Goal: Complete application form

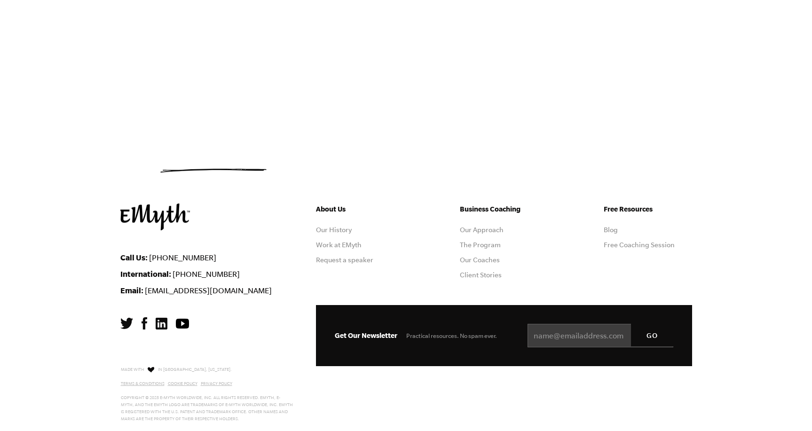
scroll to position [218, 0]
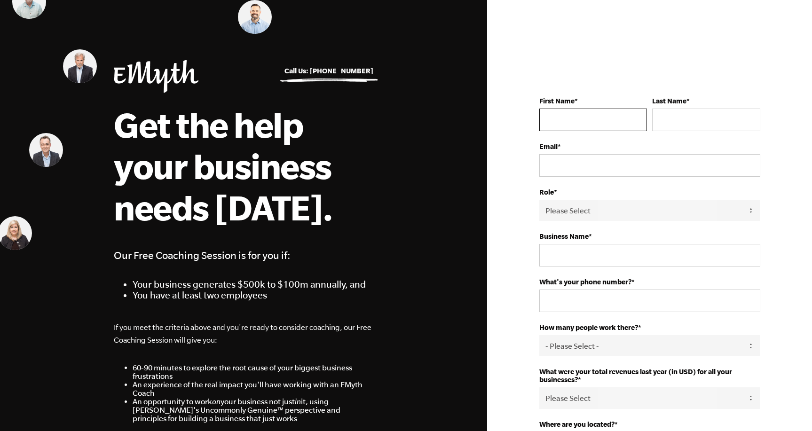
click at [571, 111] on input "First Name *" at bounding box center [593, 120] width 108 height 23
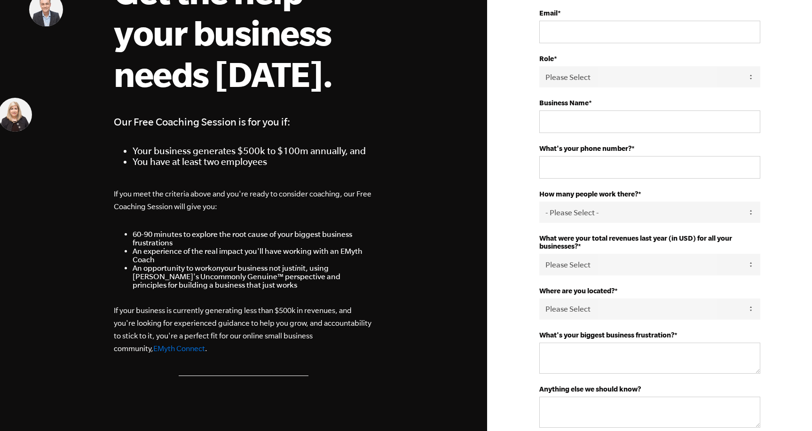
scroll to position [47, 0]
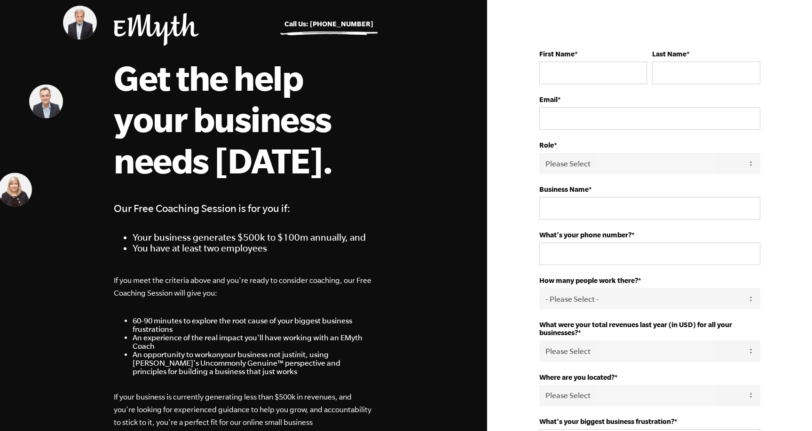
click at [629, 296] on form "First Name * Last Name * Email * Role * Please Select Owner Partner / Co-Owner …" at bounding box center [649, 316] width 221 height 585
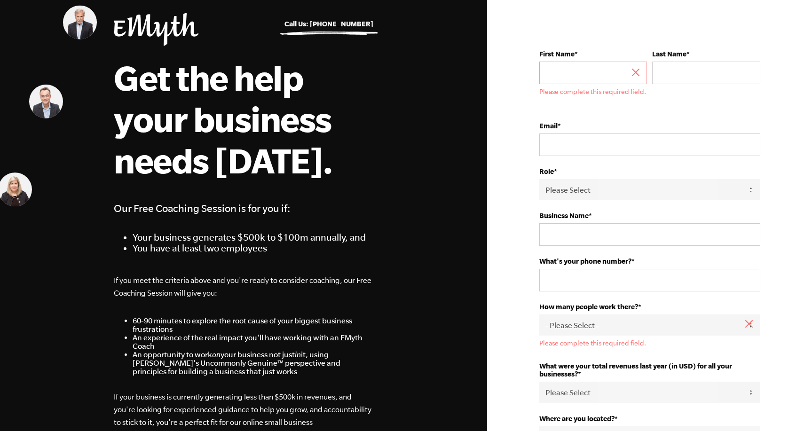
click at [606, 318] on select "- Please Select - 50+ 35-49 20-34 10-19 4-9 1-3 0" at bounding box center [649, 325] width 221 height 21
select select "1-3"
click at [539, 315] on select "- Please Select - 50+ 35-49 20-34 10-19 4-9 1-3 0" at bounding box center [649, 325] width 221 height 21
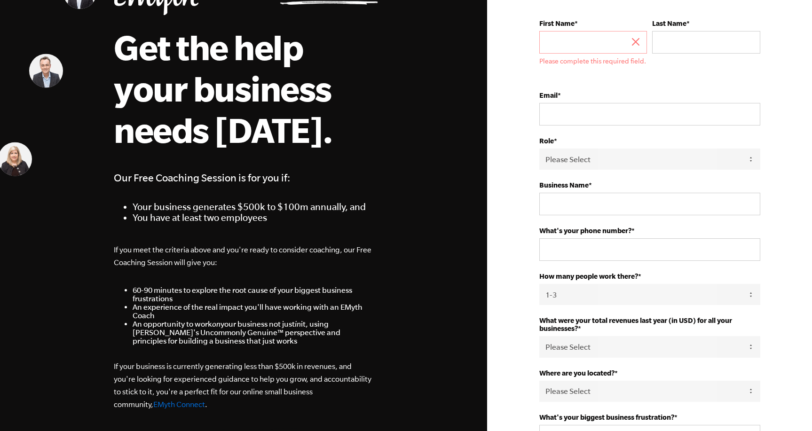
scroll to position [94, 0]
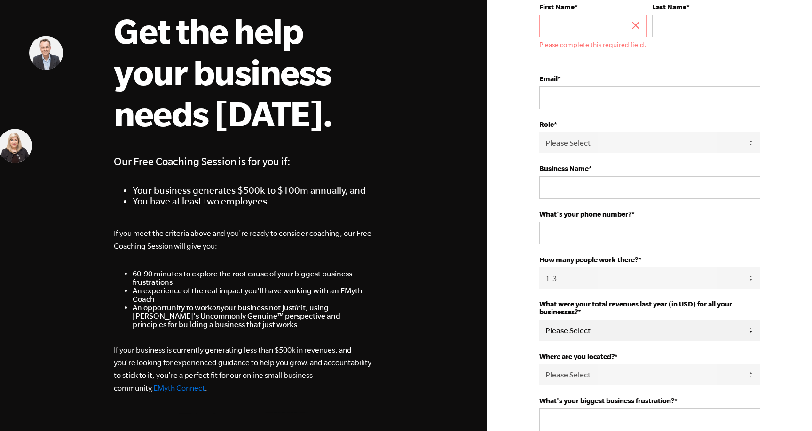
click at [597, 329] on select "Please Select 0-75K 76-150K 151-275K 276-500K 501-750K 751-1M 1-2.5M 2.5-5M 5-1…" at bounding box center [649, 330] width 221 height 21
select select "0-75K"
click at [539, 320] on select "Please Select 0-75K 76-150K 151-275K 276-500K 501-750K 751-1M 1-2.5M 2.5-5M 5-1…" at bounding box center [649, 330] width 221 height 21
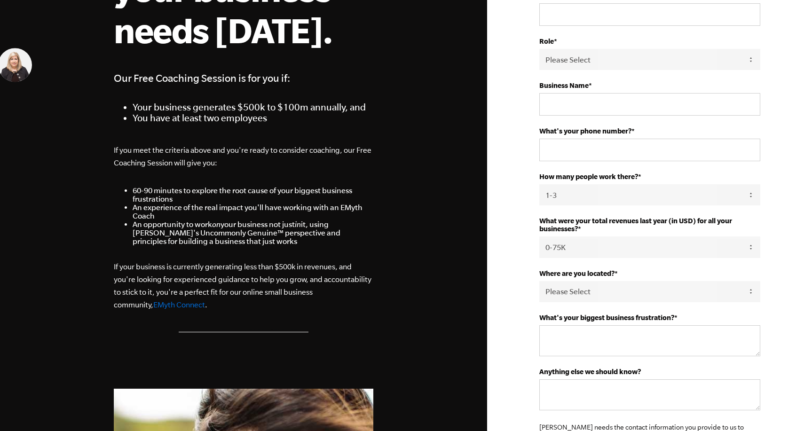
scroll to position [188, 0]
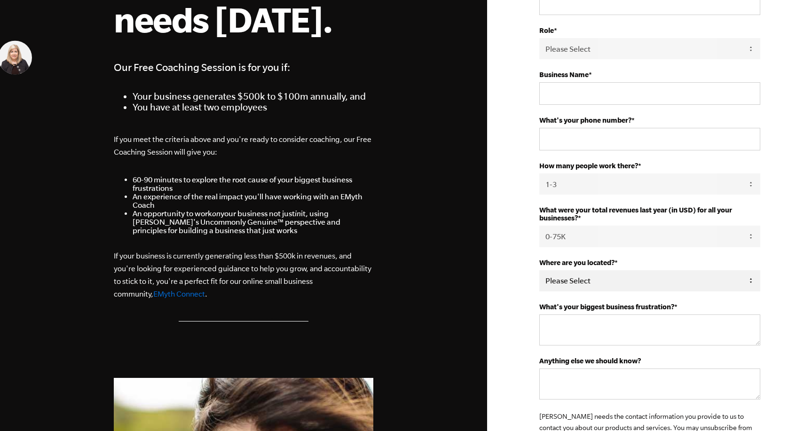
click at [593, 280] on select "Please Select United States Afghanistan Åland Islands Albania Algeria American …" at bounding box center [649, 280] width 221 height 21
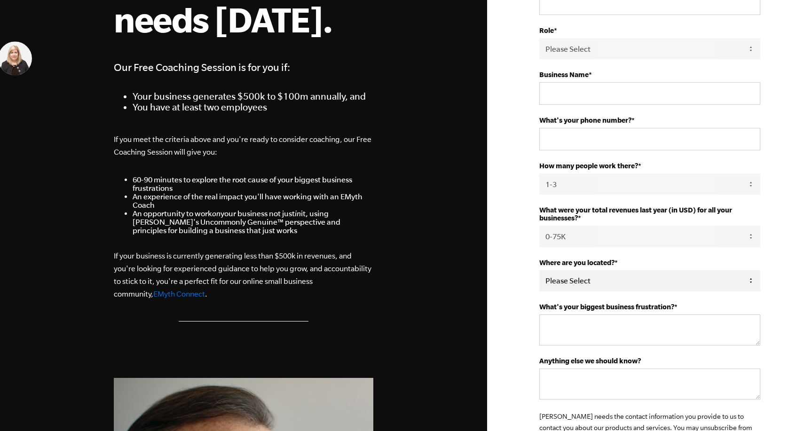
select select "Malawi"
click at [539, 270] on select "Please Select United States Afghanistan Åland Islands Albania Algeria American …" at bounding box center [649, 280] width 221 height 21
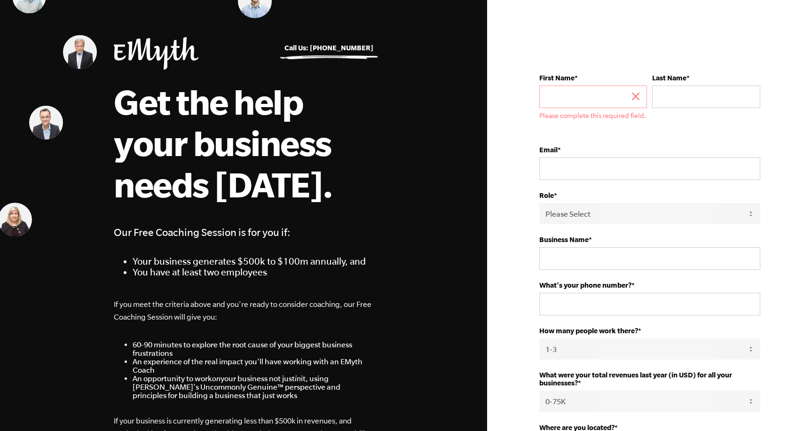
scroll to position [0, 0]
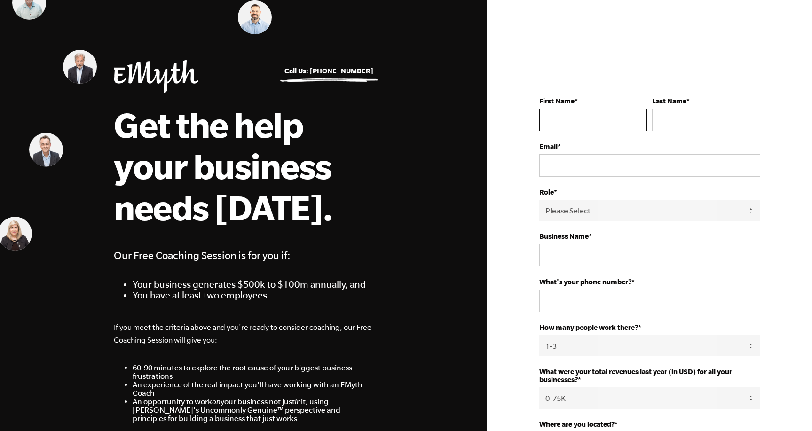
click at [568, 120] on input "First Name *" at bounding box center [593, 120] width 108 height 23
